Goal: Transaction & Acquisition: Purchase product/service

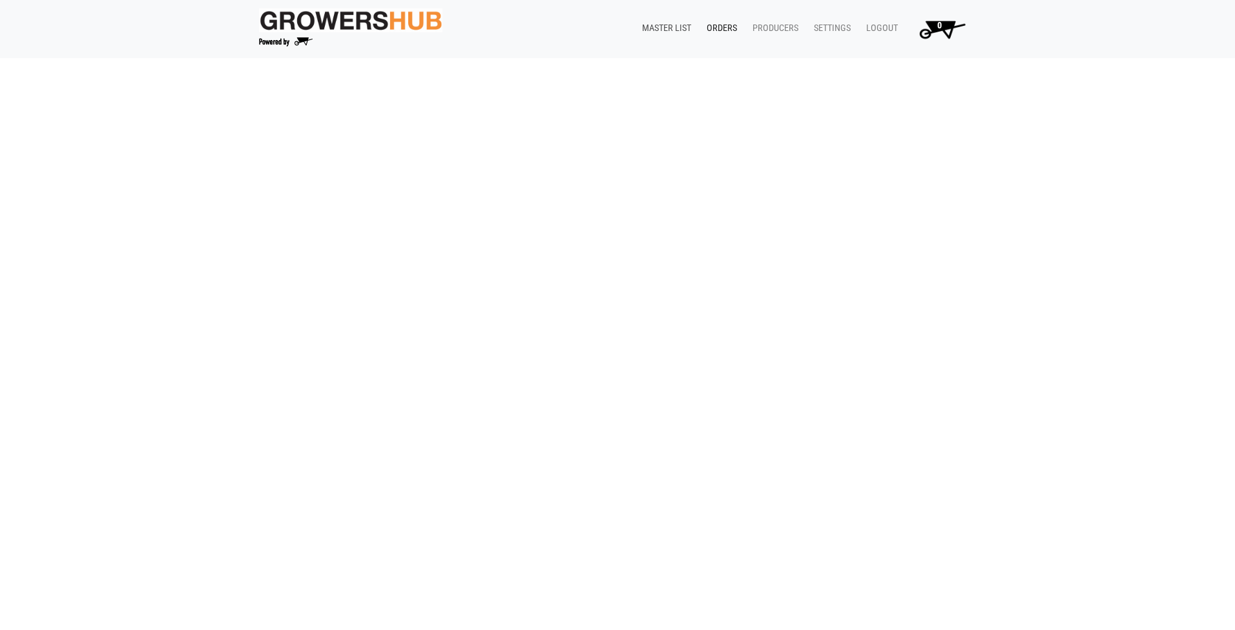
click at [657, 25] on link "Master List" at bounding box center [664, 28] width 65 height 25
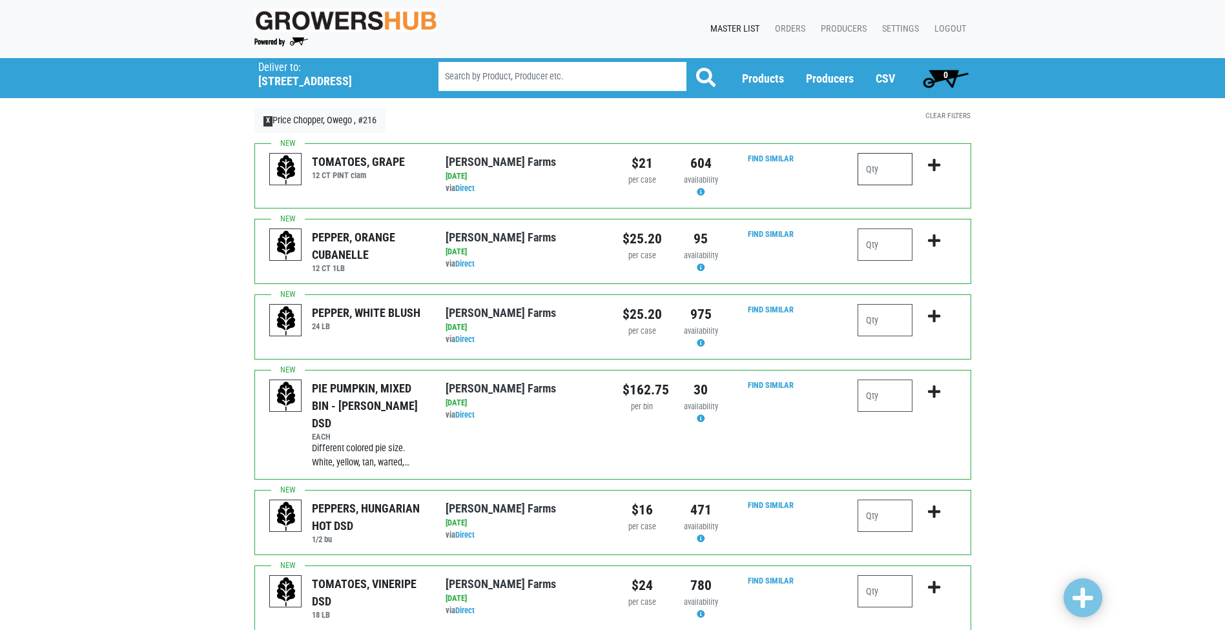
click at [862, 167] on input "number" at bounding box center [885, 169] width 55 height 32
type input "1"
click at [931, 161] on icon "submit" at bounding box center [934, 165] width 12 height 14
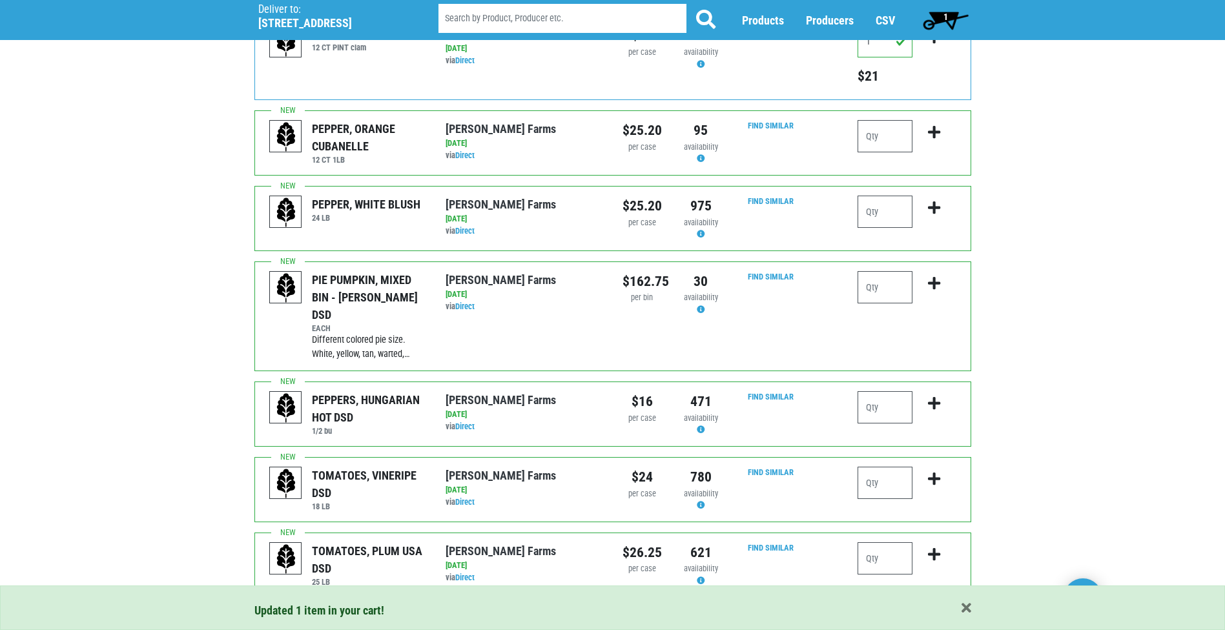
scroll to position [129, 0]
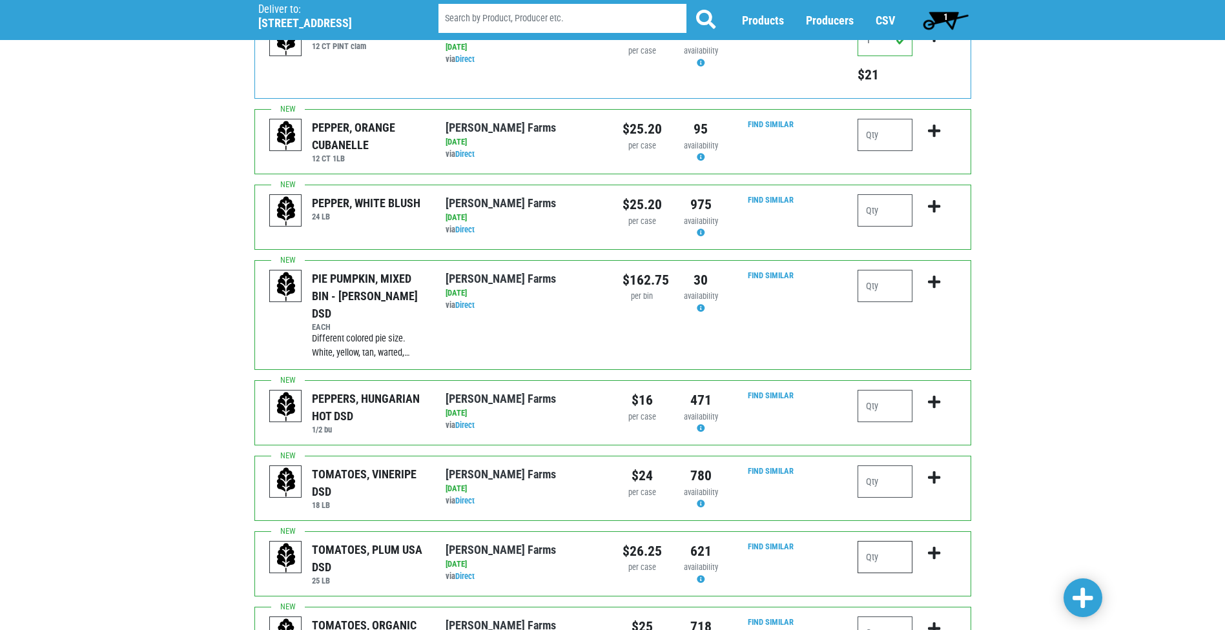
click at [875, 541] on input "number" at bounding box center [885, 557] width 55 height 32
type input "1"
click at [930, 546] on icon "submit" at bounding box center [934, 553] width 12 height 14
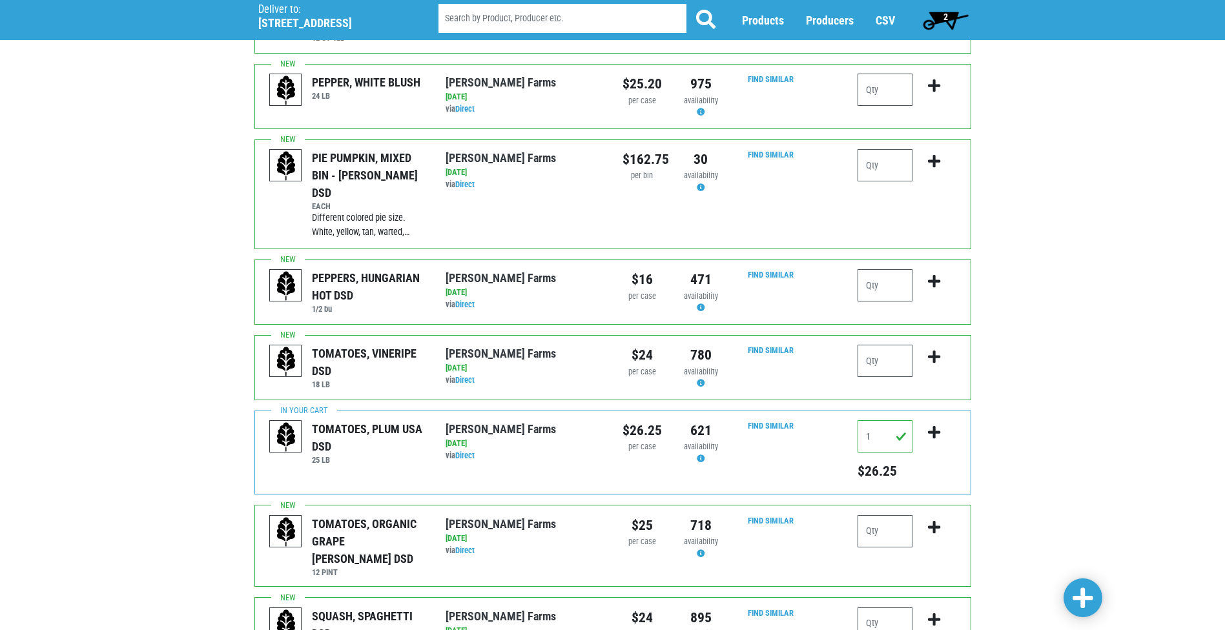
scroll to position [258, 0]
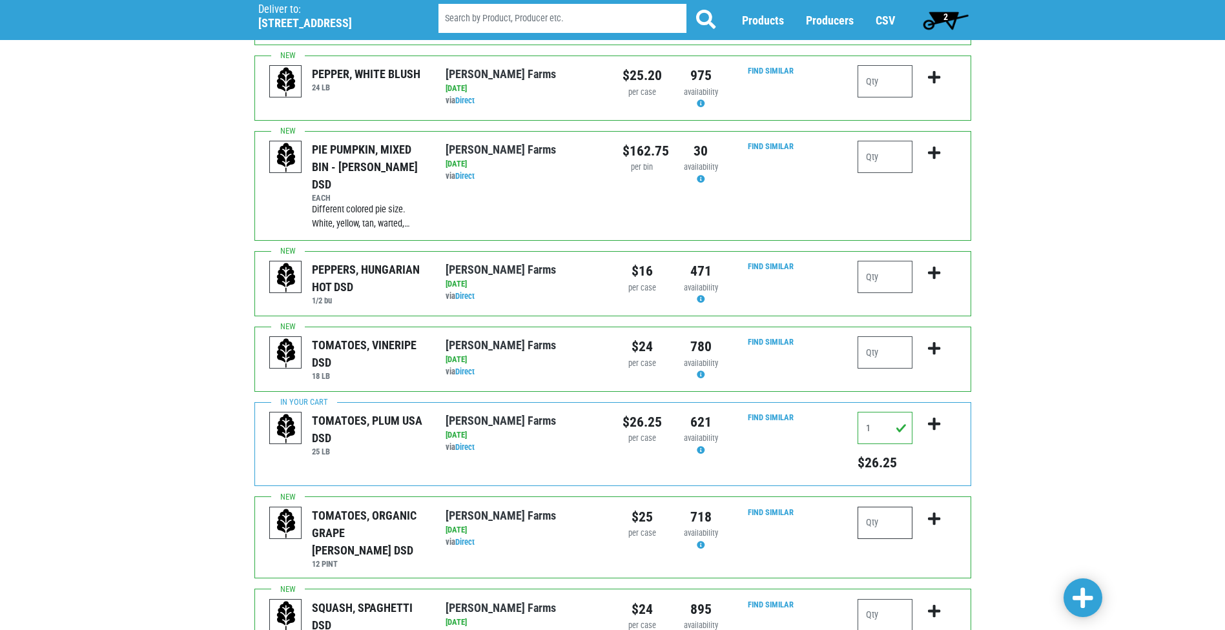
click at [888, 512] on input "number" at bounding box center [885, 523] width 55 height 32
type input "1"
click at [932, 512] on icon "submit" at bounding box center [934, 519] width 12 height 14
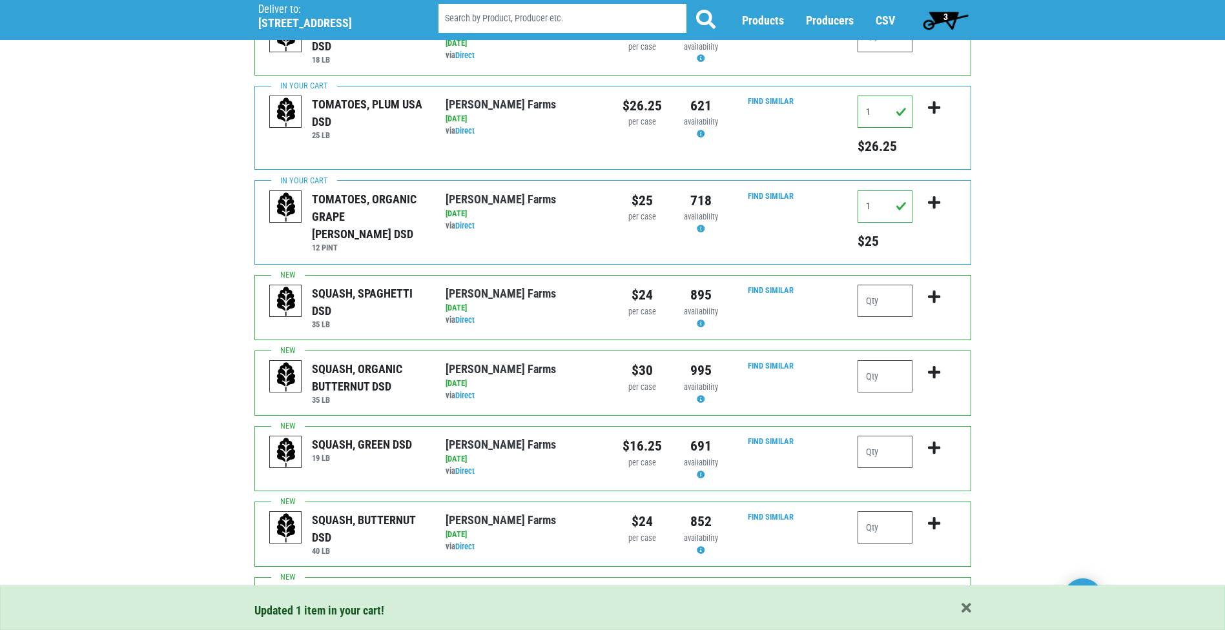
scroll to position [581, 0]
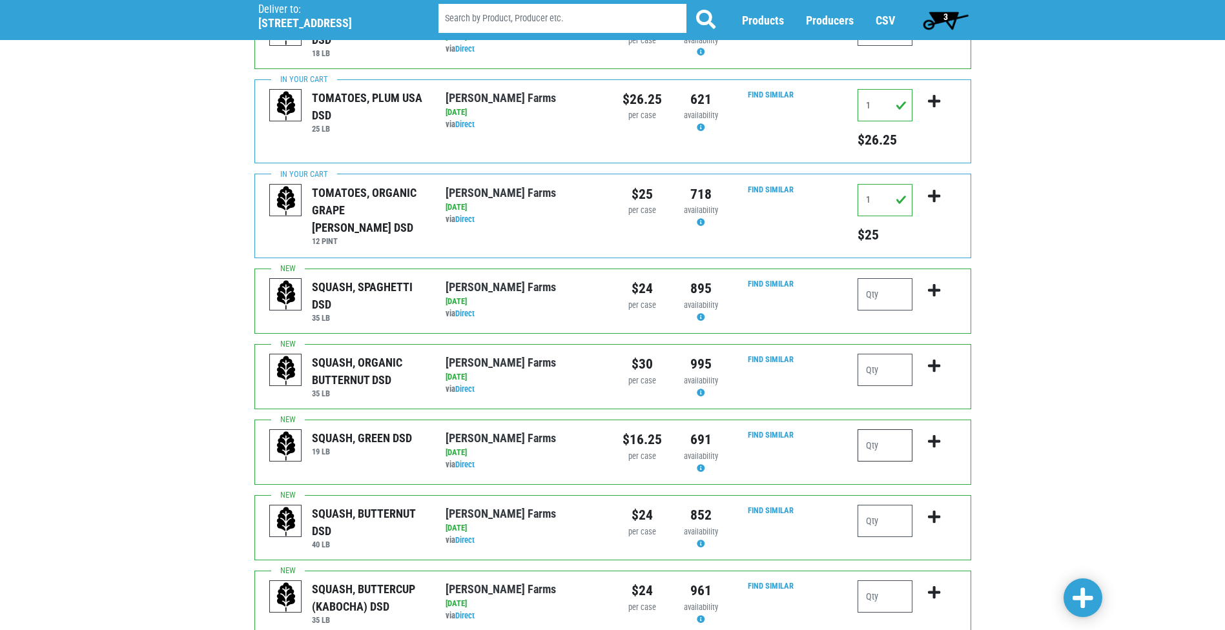
click at [882, 431] on input "number" at bounding box center [885, 446] width 55 height 32
type input "1"
click at [939, 435] on icon "submit" at bounding box center [934, 442] width 12 height 14
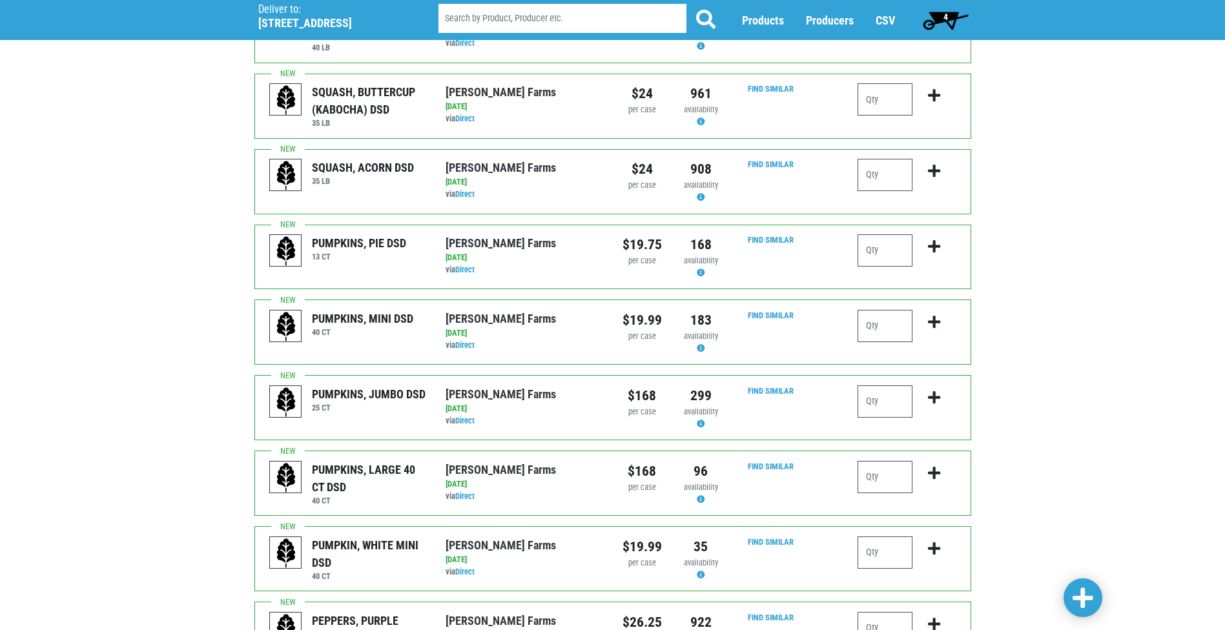
scroll to position [1163, 0]
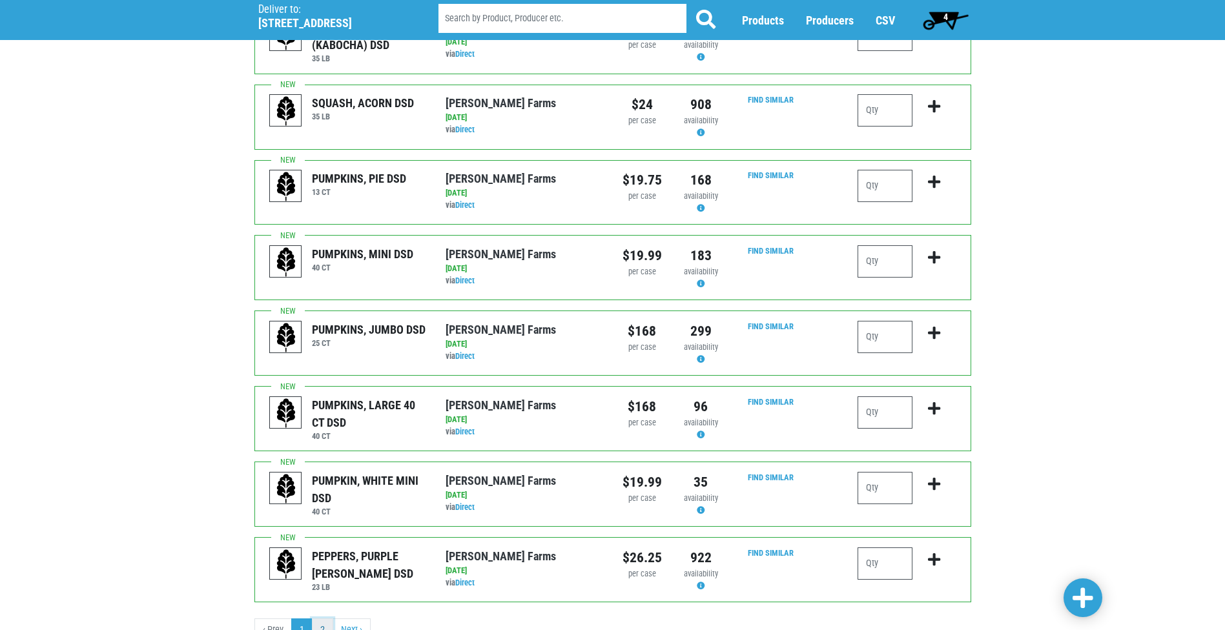
click at [326, 619] on link "2" at bounding box center [322, 630] width 21 height 23
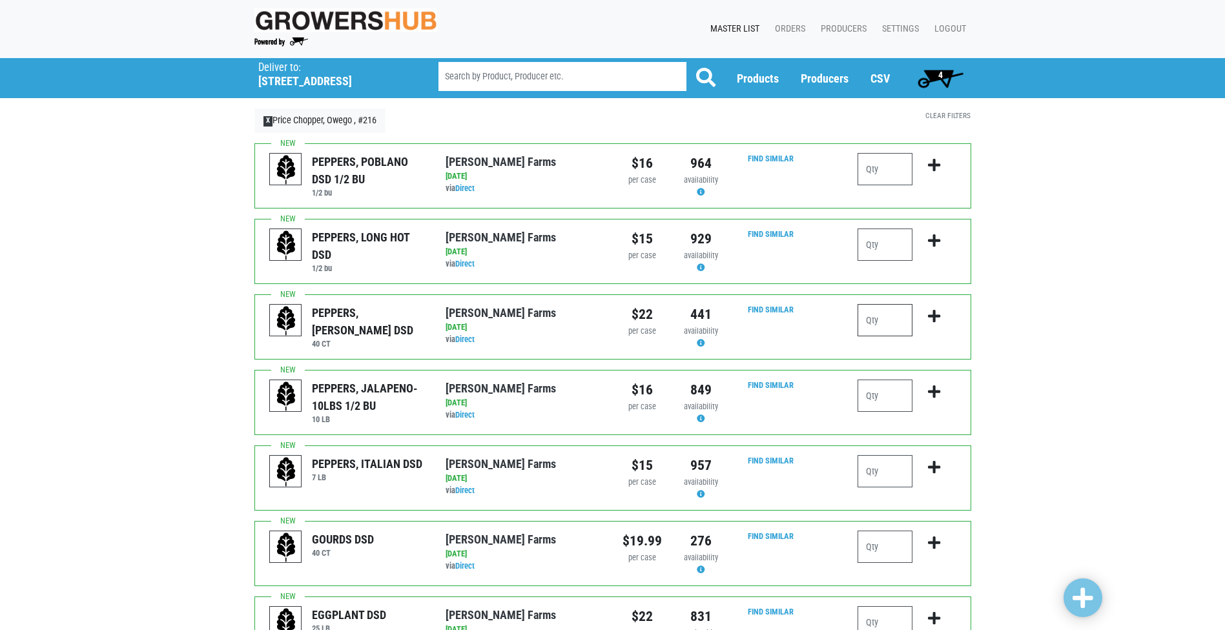
click at [869, 328] on input "number" at bounding box center [885, 320] width 55 height 32
type input "2"
click at [931, 318] on icon "submit" at bounding box center [934, 316] width 12 height 14
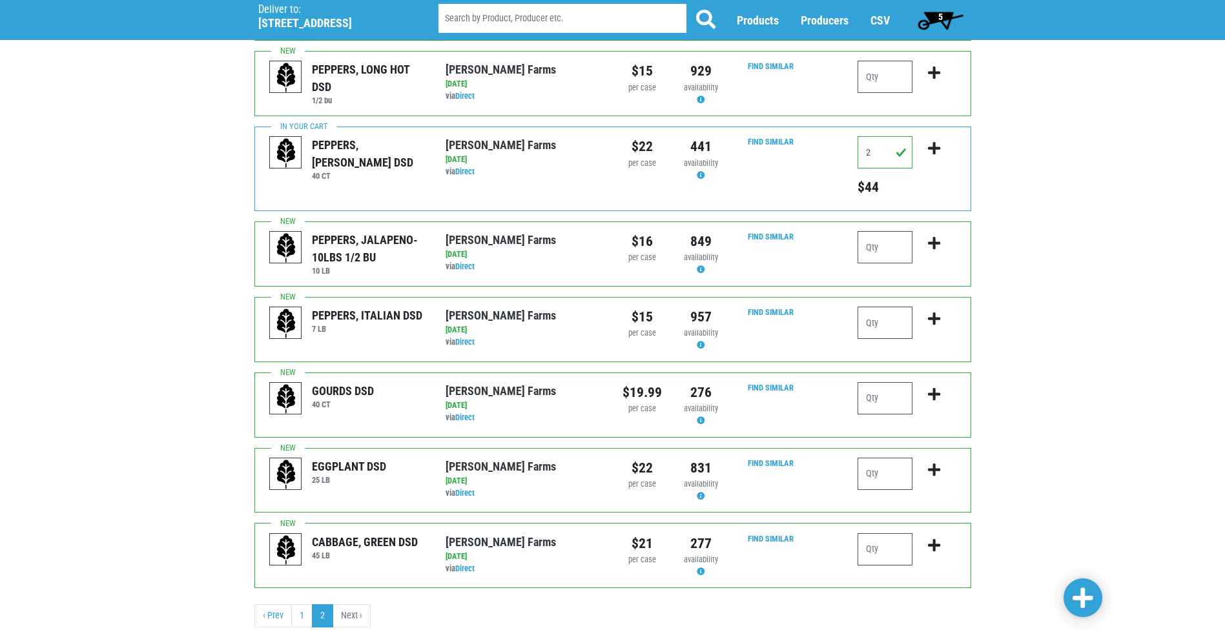
scroll to position [194, 0]
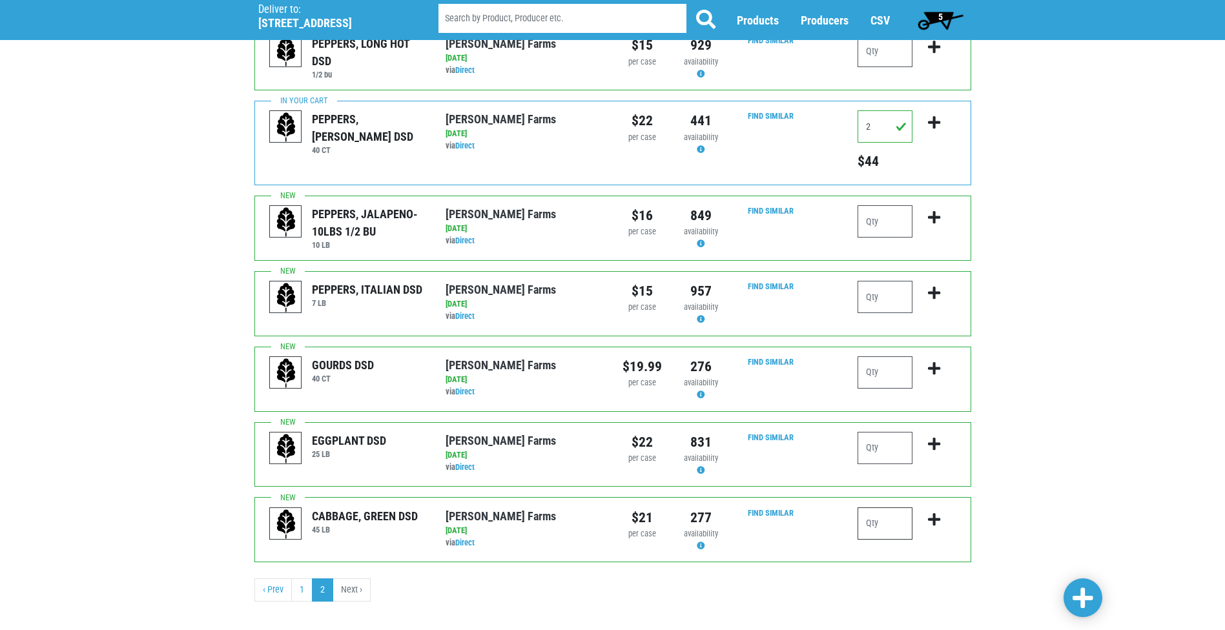
click at [863, 513] on input "number" at bounding box center [885, 524] width 55 height 32
type input "1"
click at [933, 516] on icon "submit" at bounding box center [934, 520] width 12 height 14
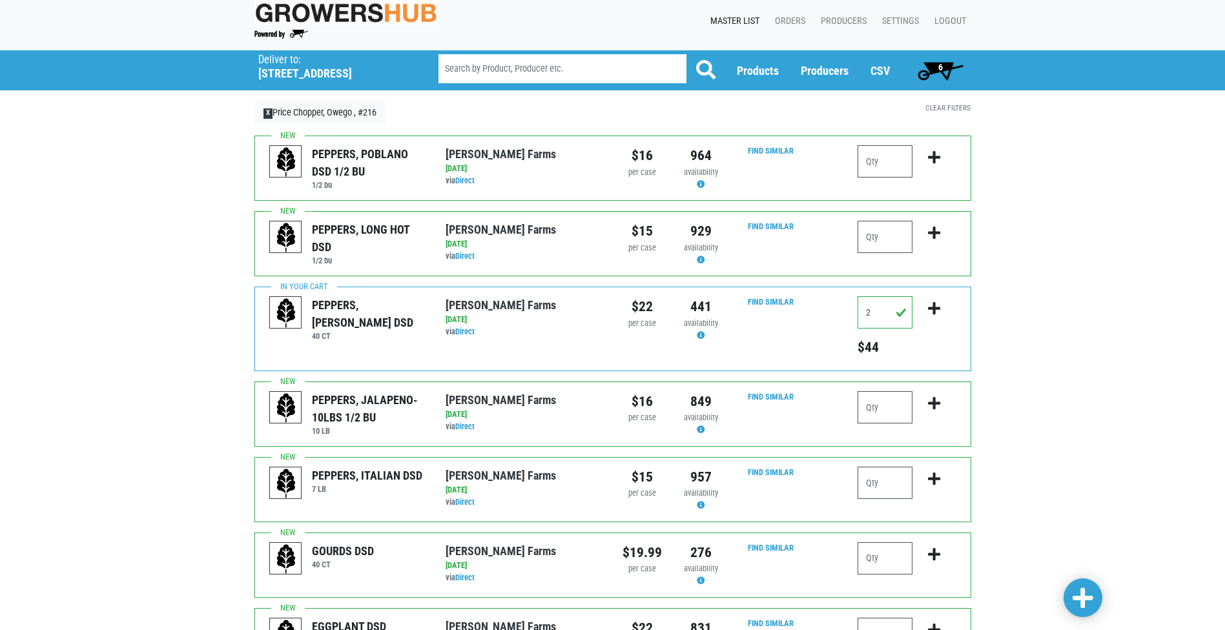
scroll to position [227, 0]
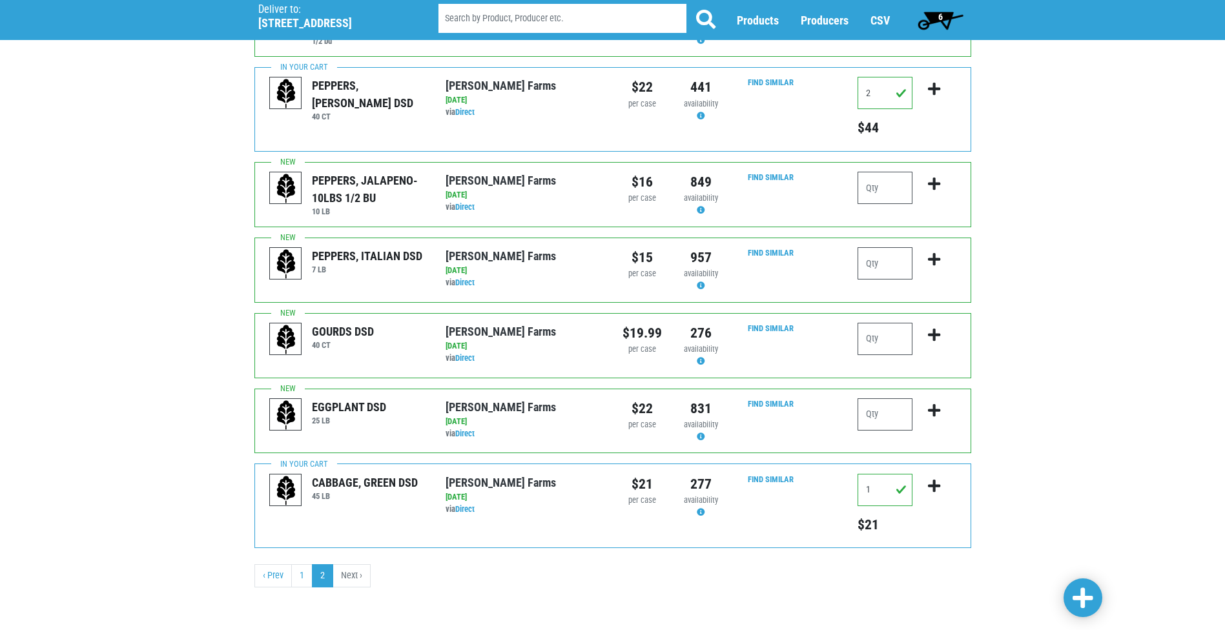
click at [355, 579] on li "Next ›" at bounding box center [351, 576] width 37 height 23
click at [353, 579] on li "Next ›" at bounding box center [351, 576] width 37 height 23
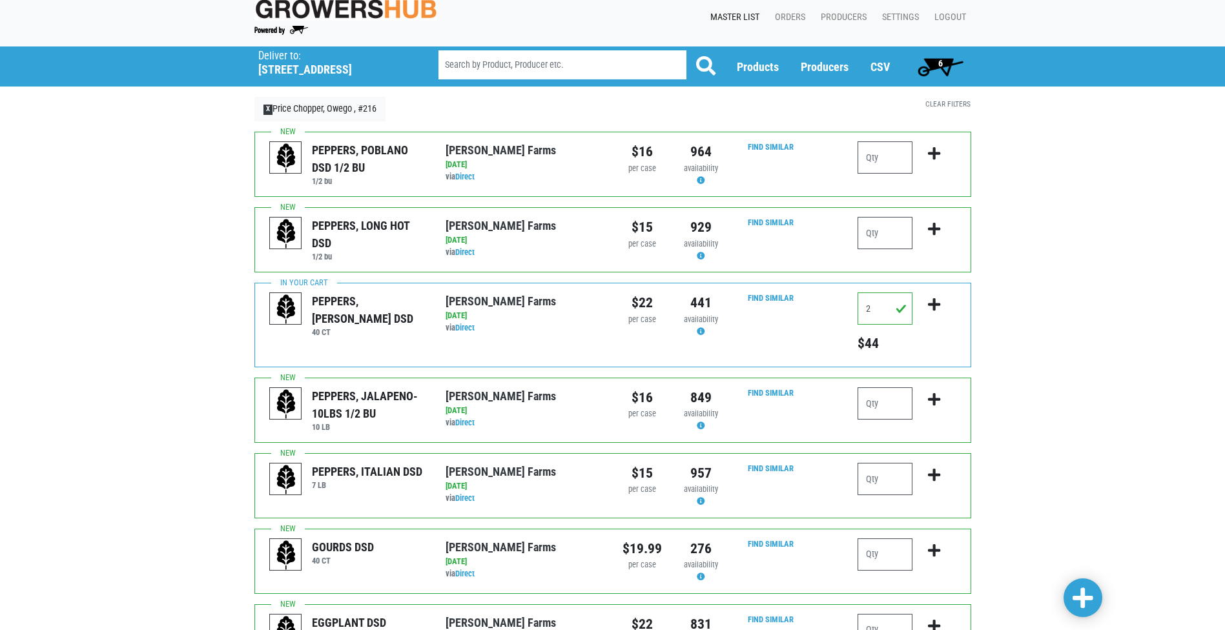
scroll to position [0, 0]
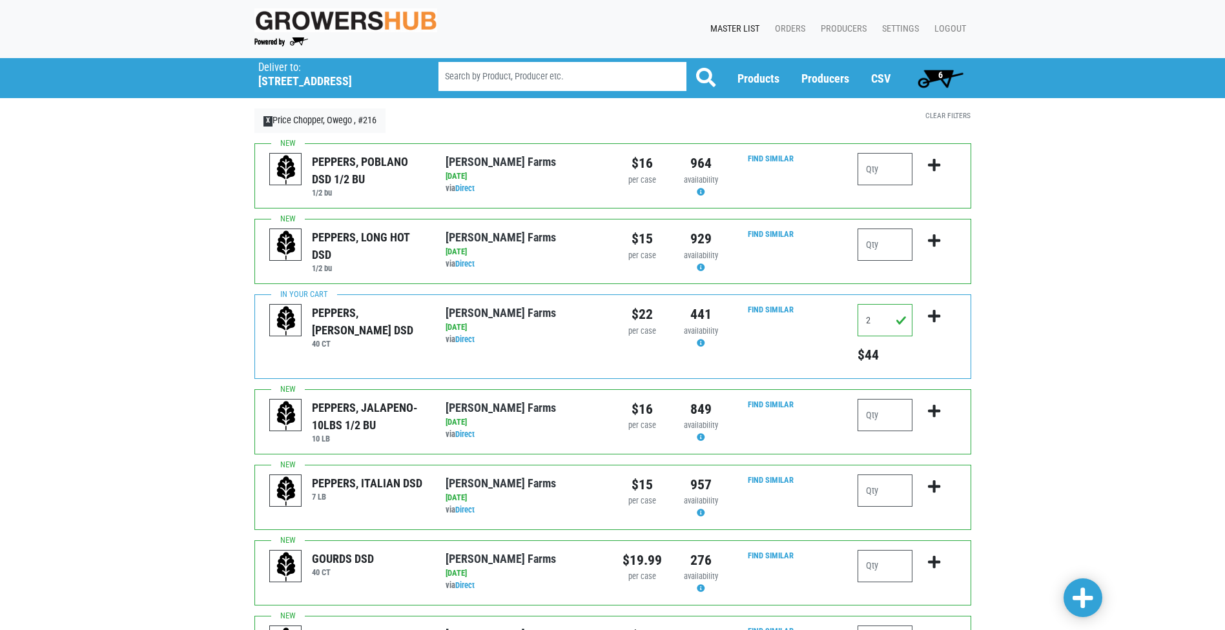
click at [939, 74] on span "6" at bounding box center [941, 75] width 5 height 10
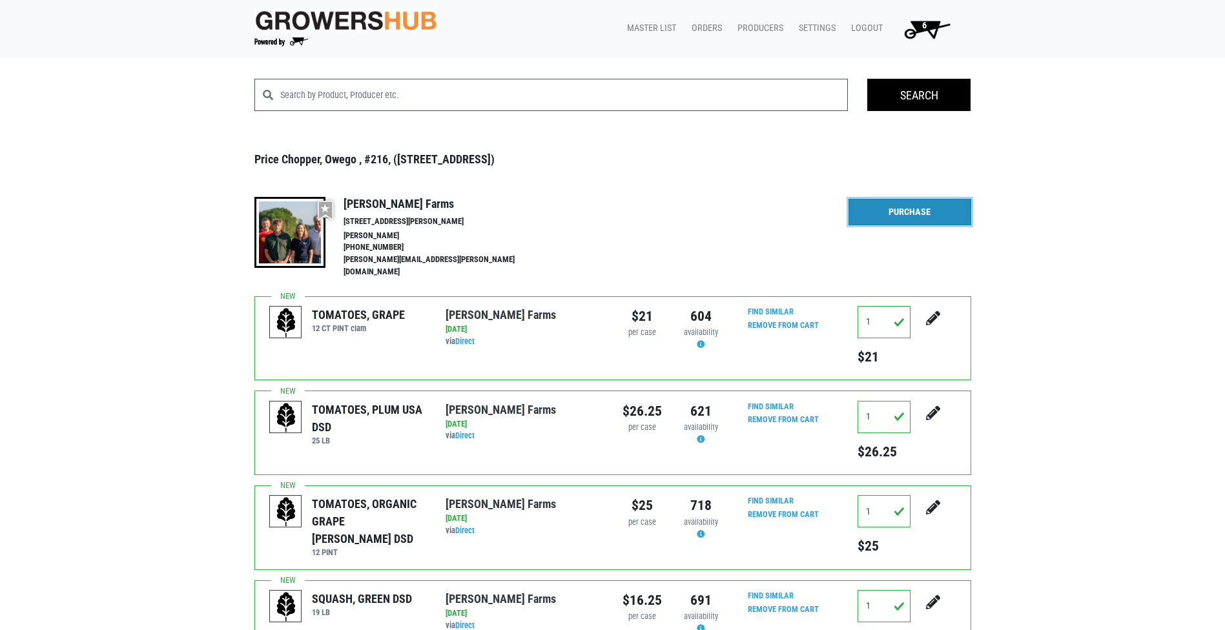
click at [924, 216] on link "Purchase" at bounding box center [910, 212] width 123 height 27
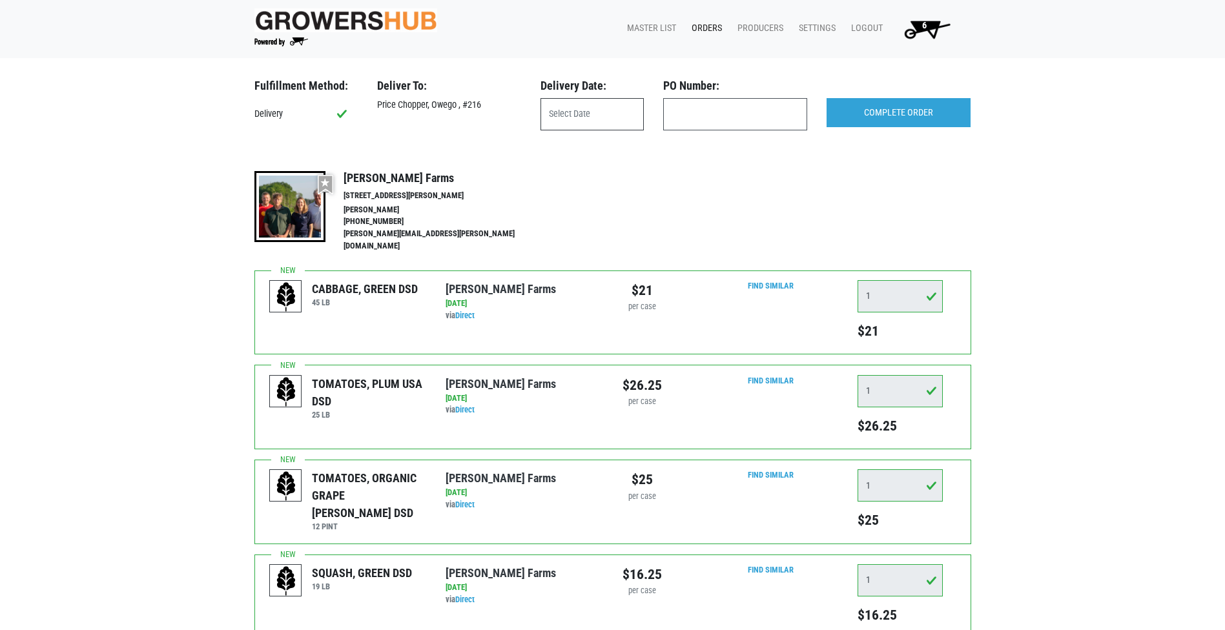
click at [574, 116] on input "text" at bounding box center [592, 114] width 103 height 32
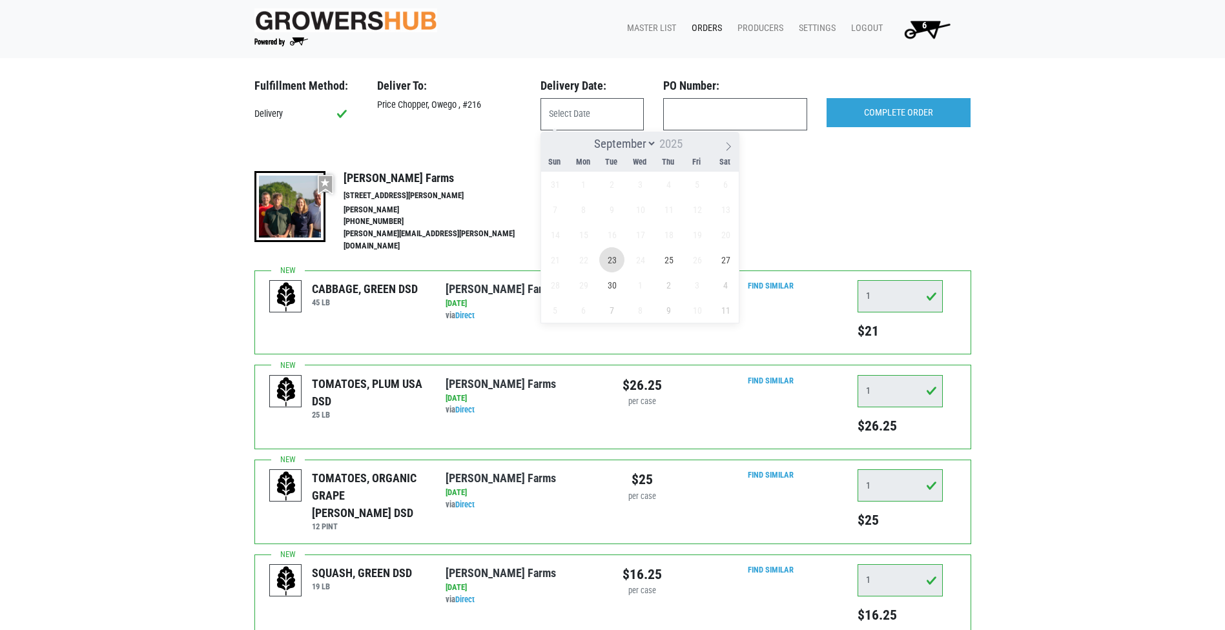
click at [619, 260] on span "23" at bounding box center [611, 259] width 25 height 25
type input "[DATE]"
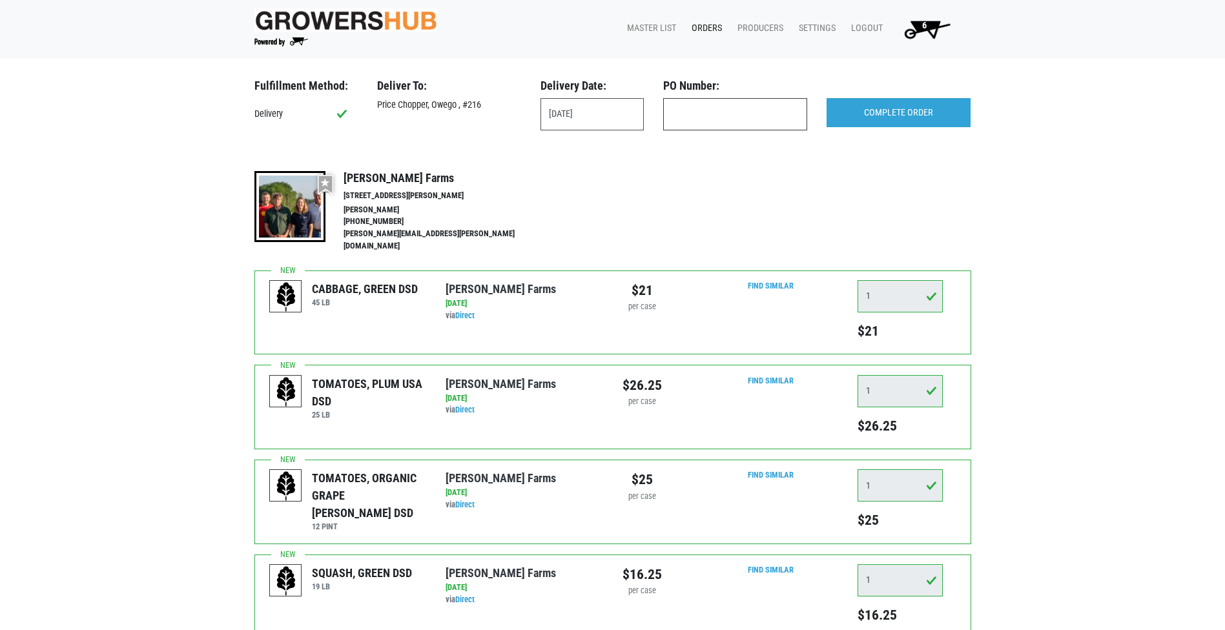
click at [751, 122] on input "text" at bounding box center [735, 114] width 144 height 32
type input "produce"
click at [902, 104] on input "COMPLETE ORDER" at bounding box center [899, 113] width 144 height 30
